Goal: Task Accomplishment & Management: Use online tool/utility

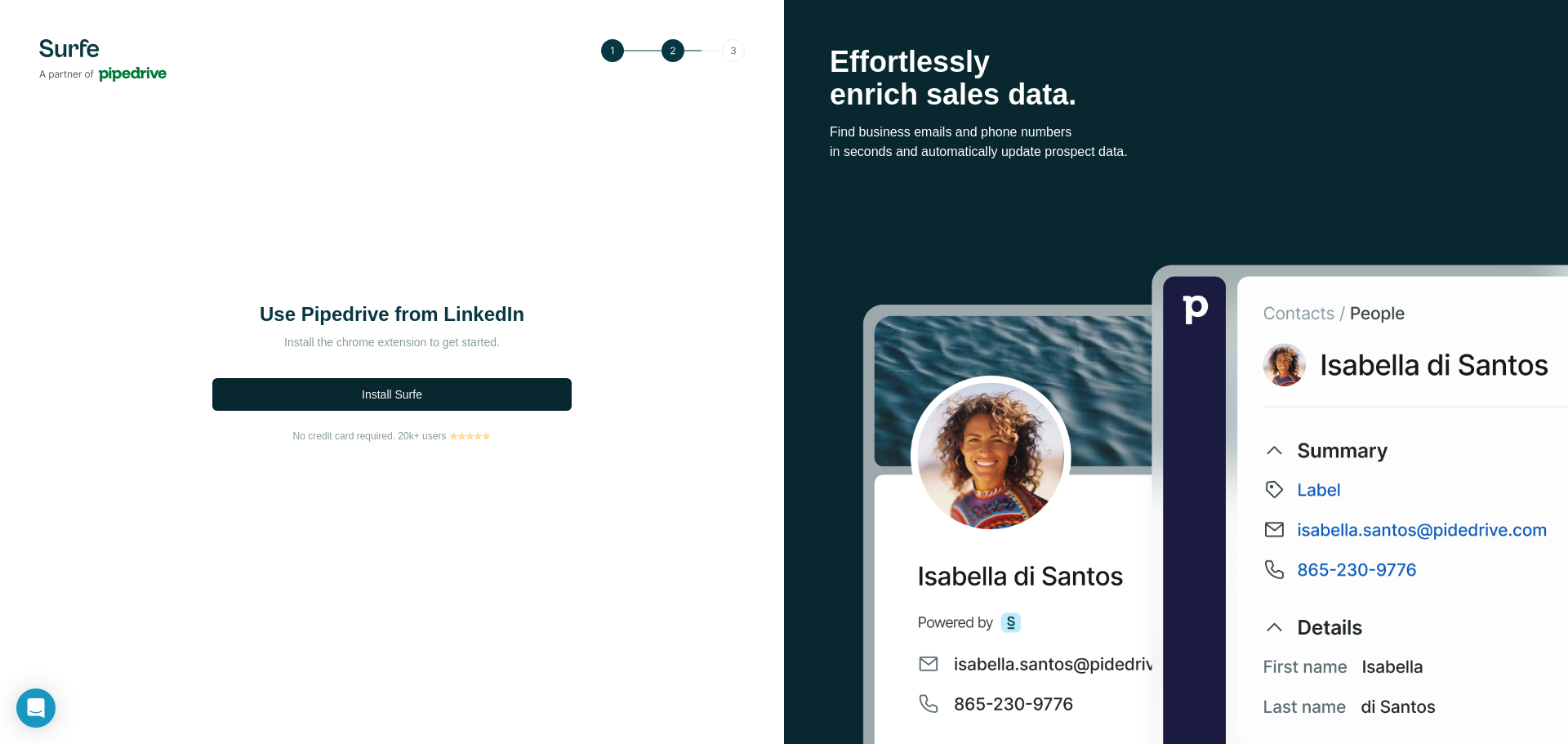
click at [462, 405] on button "Install Surfe" at bounding box center [392, 395] width 360 height 33
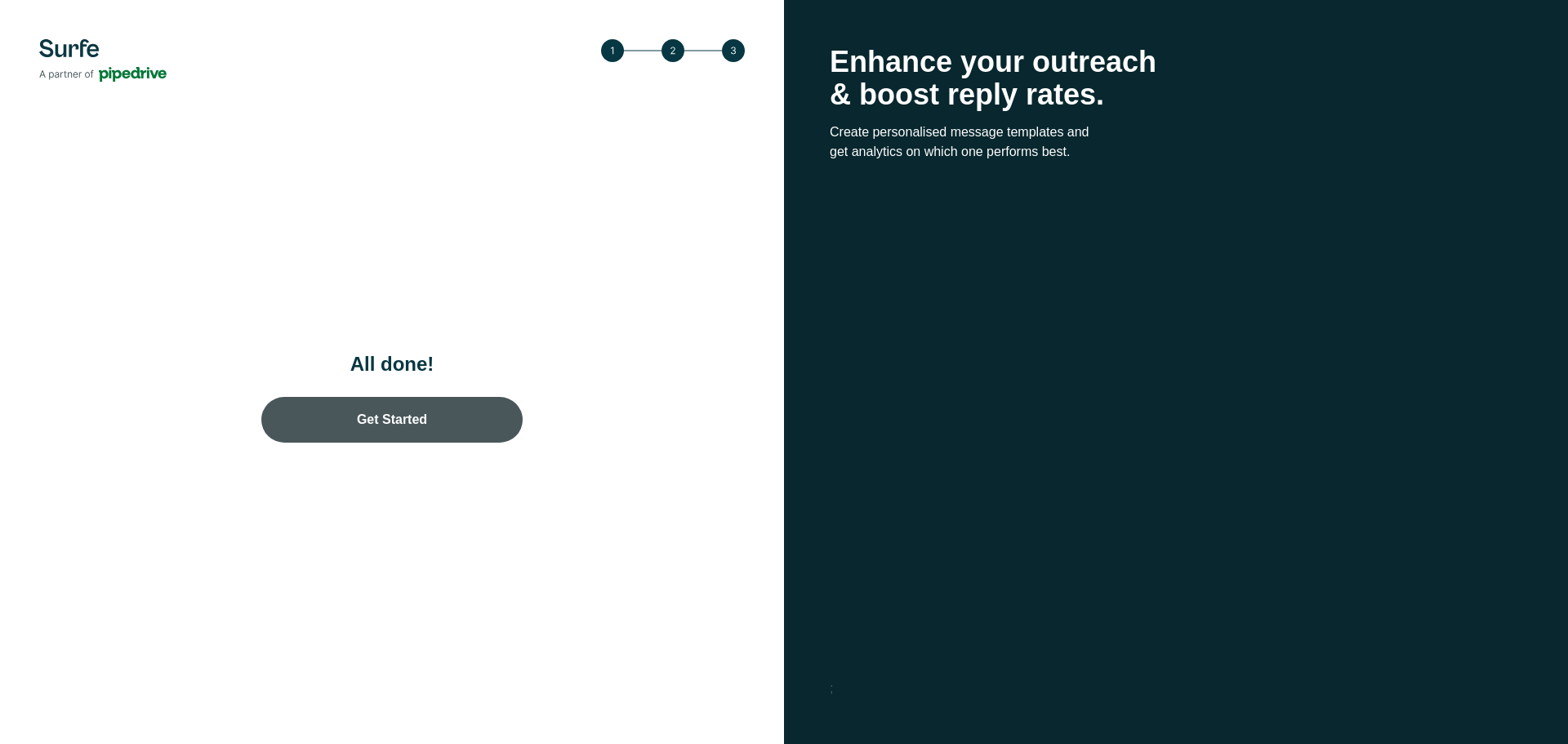
click at [385, 437] on link "Get Started" at bounding box center [392, 419] width 261 height 46
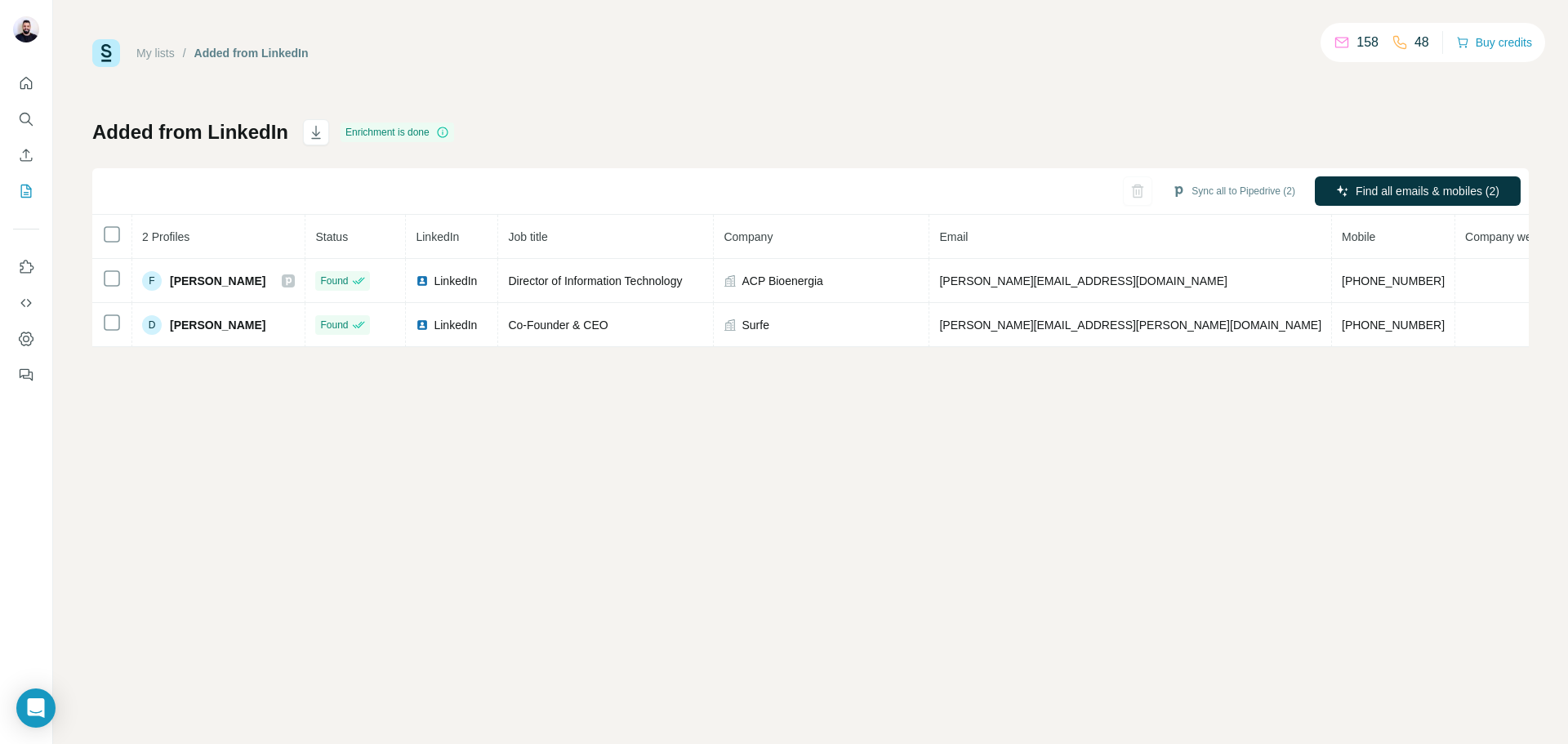
click at [748, 151] on div "Added from LinkedIn Enrichment is done Sync all to Pipedrive (2) Find all email…" at bounding box center [810, 233] width 1436 height 228
